Goal: Task Accomplishment & Management: Manage account settings

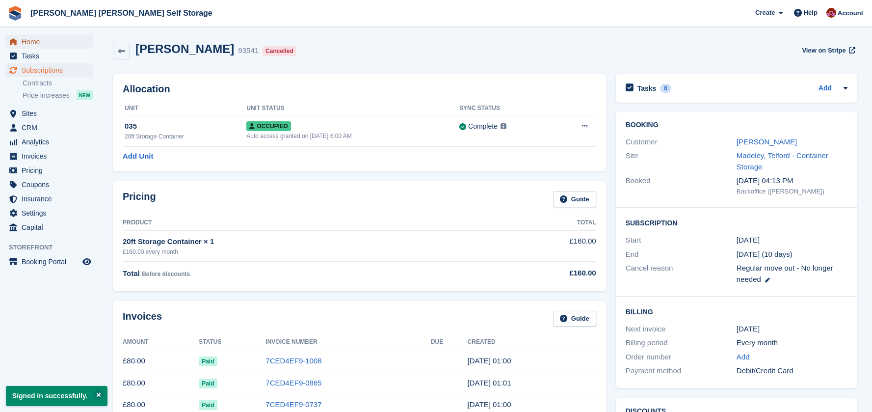
click at [34, 39] on span "Home" at bounding box center [51, 42] width 59 height 14
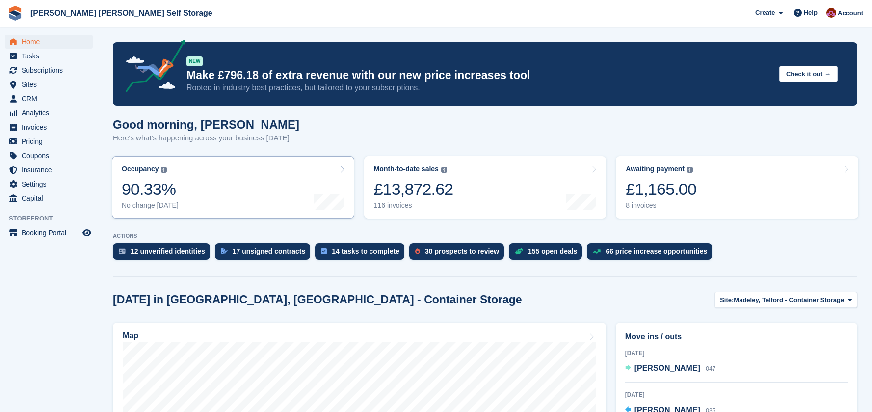
scroll to position [196, 0]
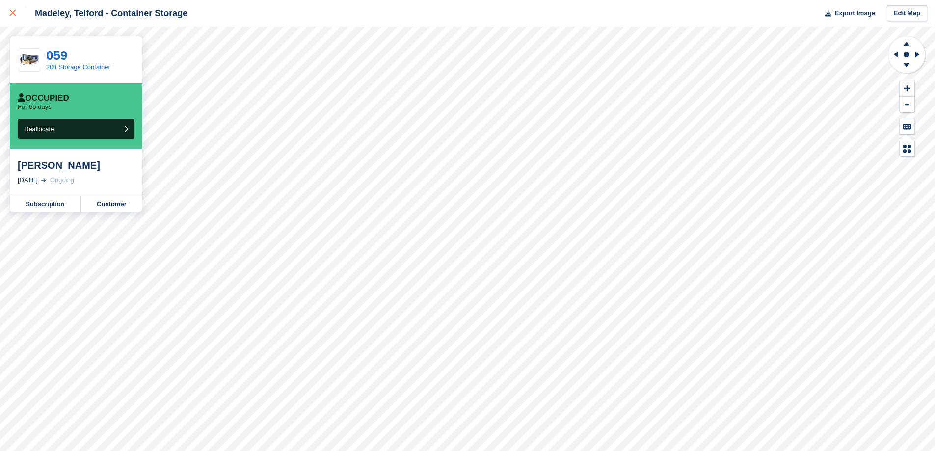
click at [13, 9] on div at bounding box center [18, 13] width 16 height 12
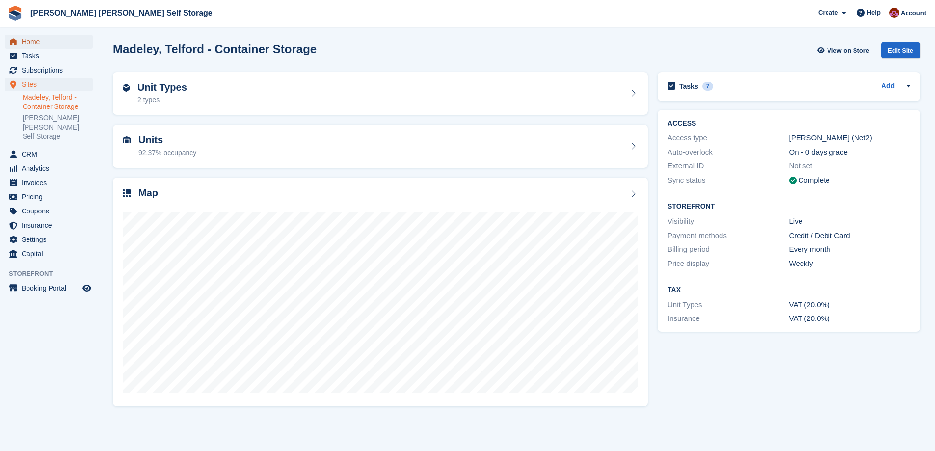
click at [35, 43] on span "Home" at bounding box center [51, 42] width 59 height 14
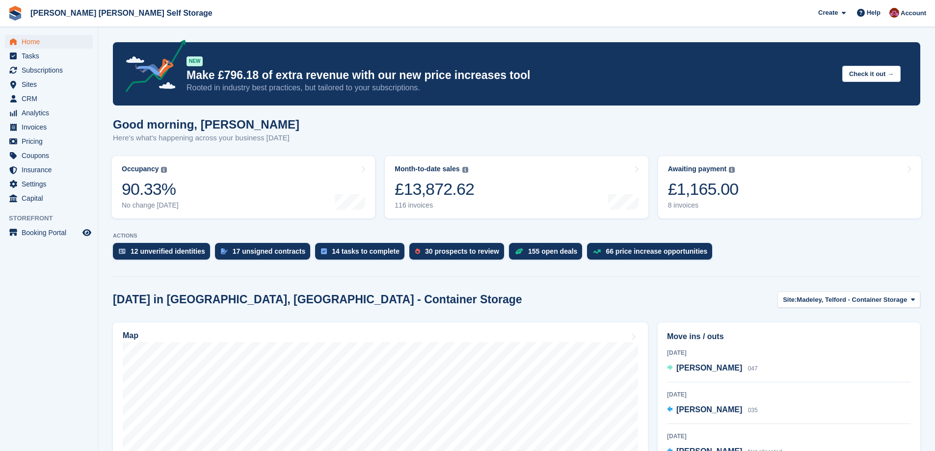
drag, startPoint x: 702, startPoint y: 185, endPoint x: 807, endPoint y: 226, distance: 112.7
click at [703, 185] on div "£1,165.00" at bounding box center [703, 189] width 71 height 20
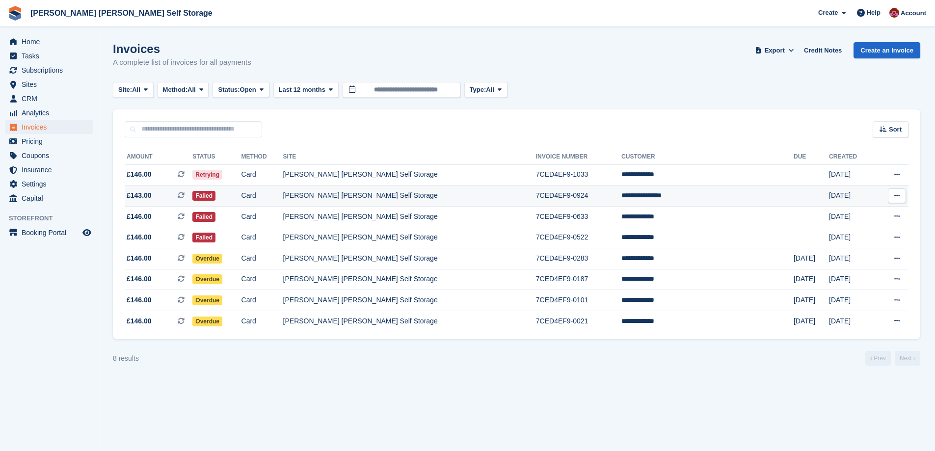
click at [682, 196] on td "**********" at bounding box center [707, 196] width 172 height 21
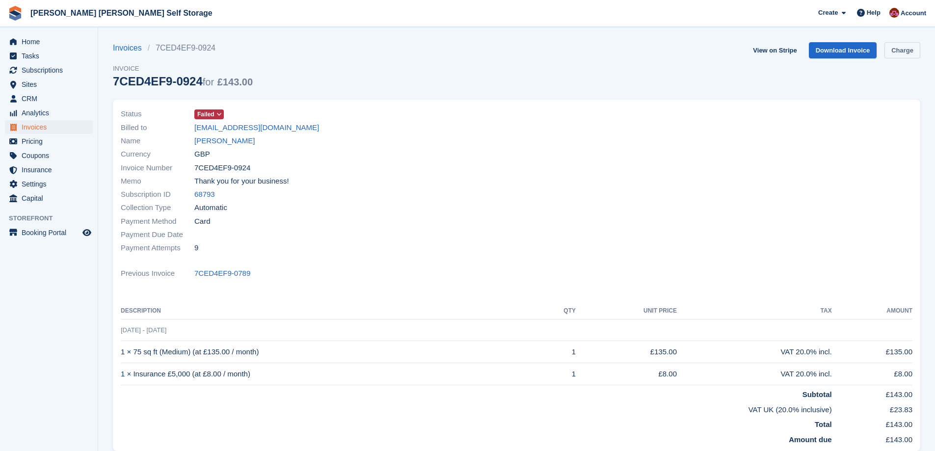
drag, startPoint x: 905, startPoint y: 52, endPoint x: 898, endPoint y: 65, distance: 14.9
click at [904, 52] on link "Charge" at bounding box center [902, 50] width 36 height 16
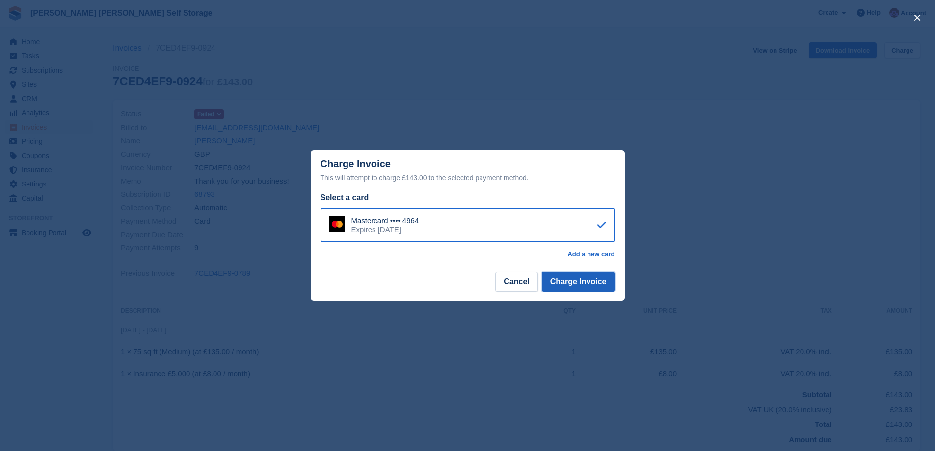
click at [585, 289] on button "Charge Invoice" at bounding box center [578, 282] width 73 height 20
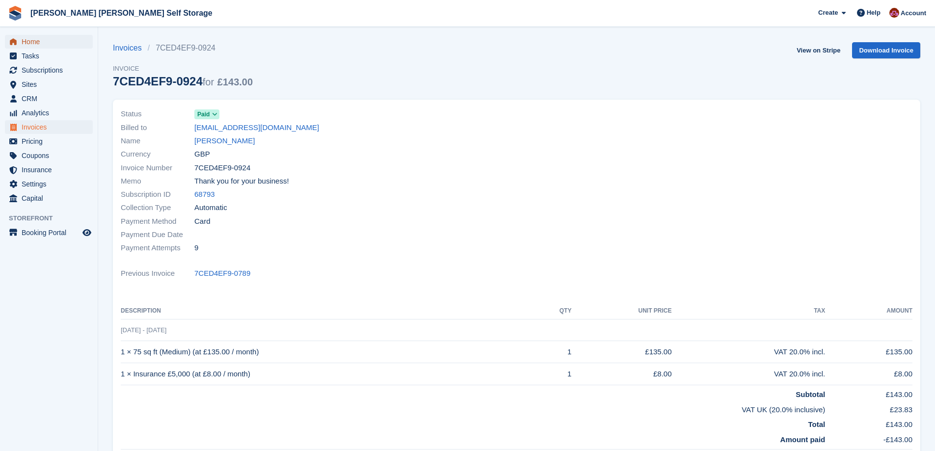
click at [34, 47] on span "Home" at bounding box center [51, 42] width 59 height 14
